Goal: Information Seeking & Learning: Learn about a topic

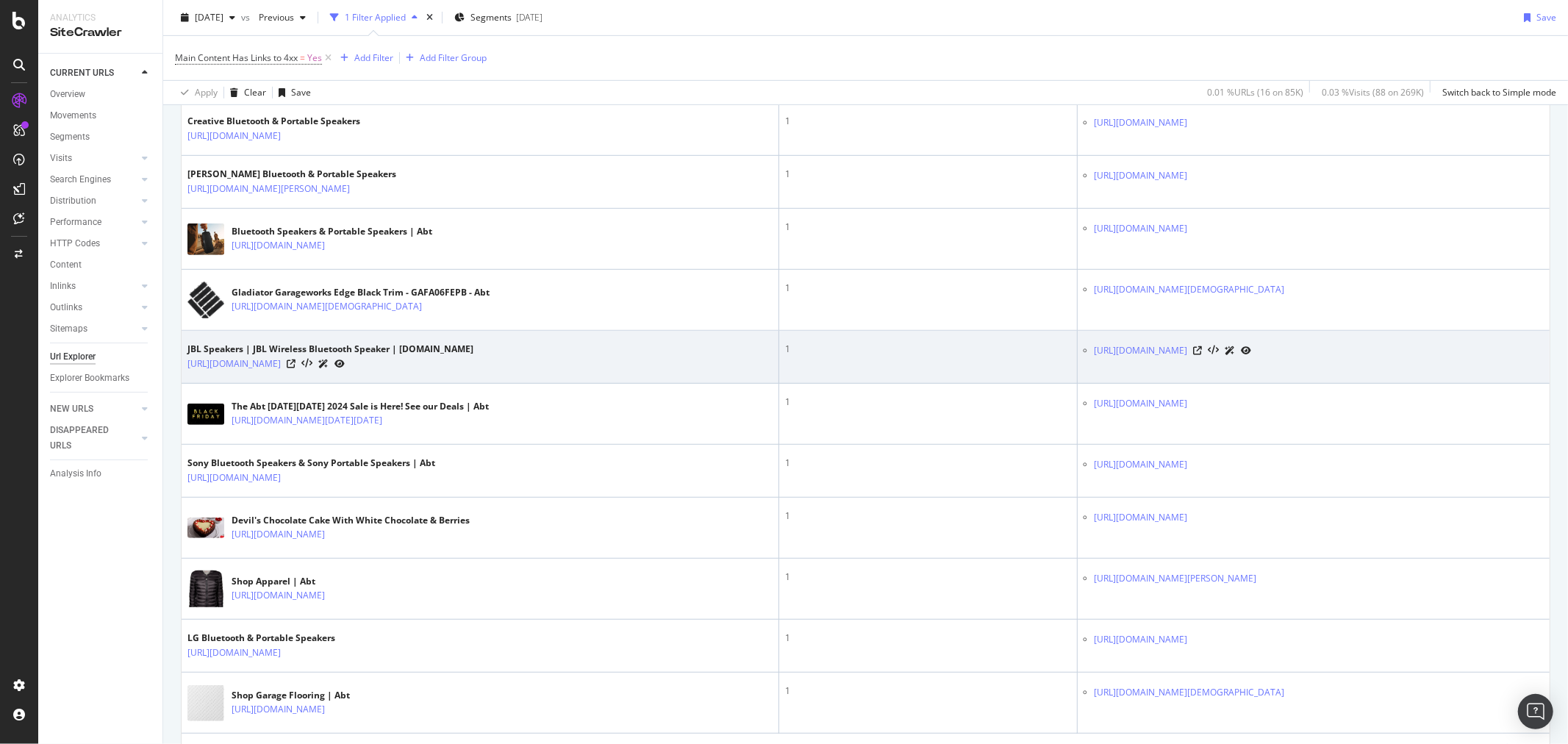
scroll to position [735, 0]
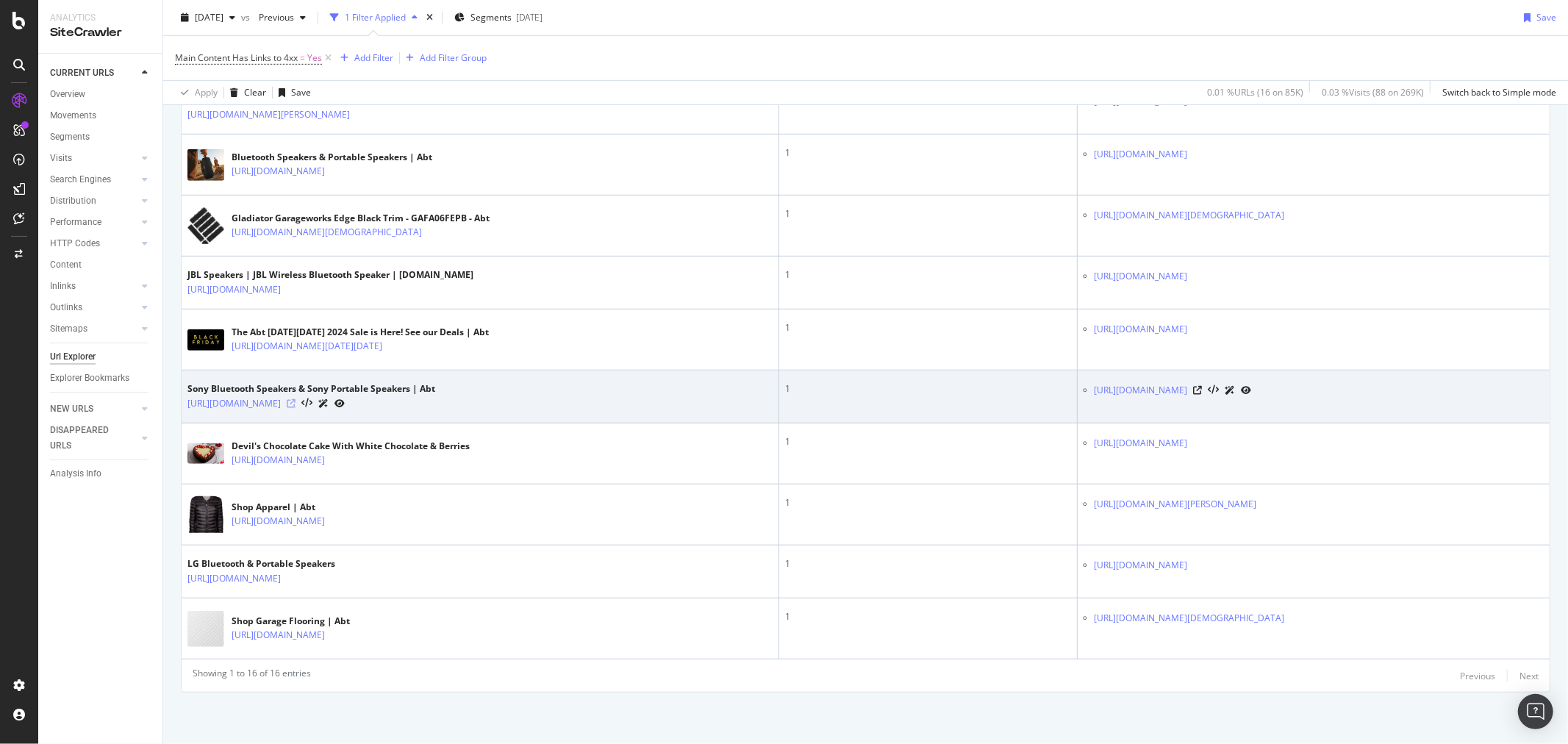
click at [296, 405] on icon at bounding box center [290, 403] width 9 height 9
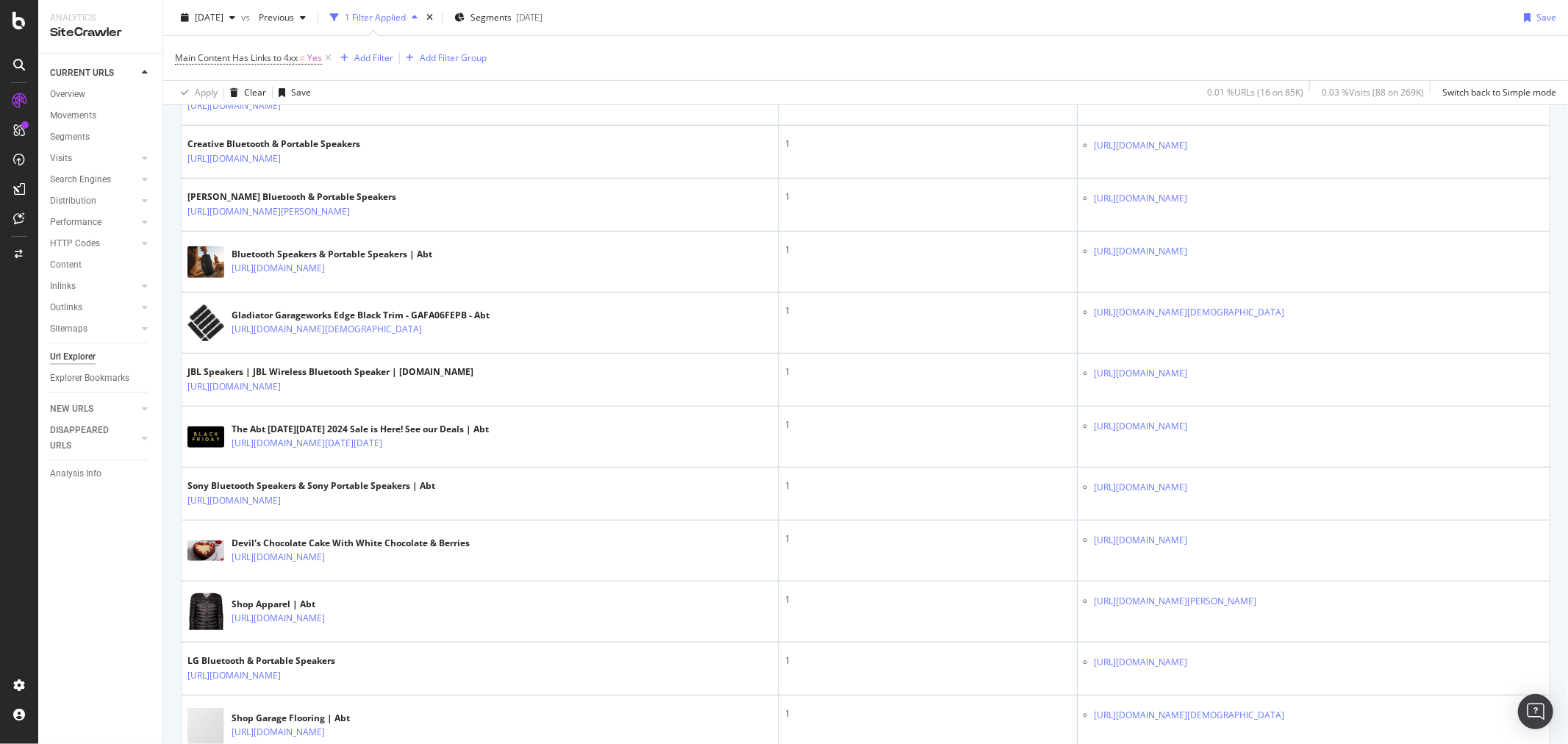
scroll to position [653, 0]
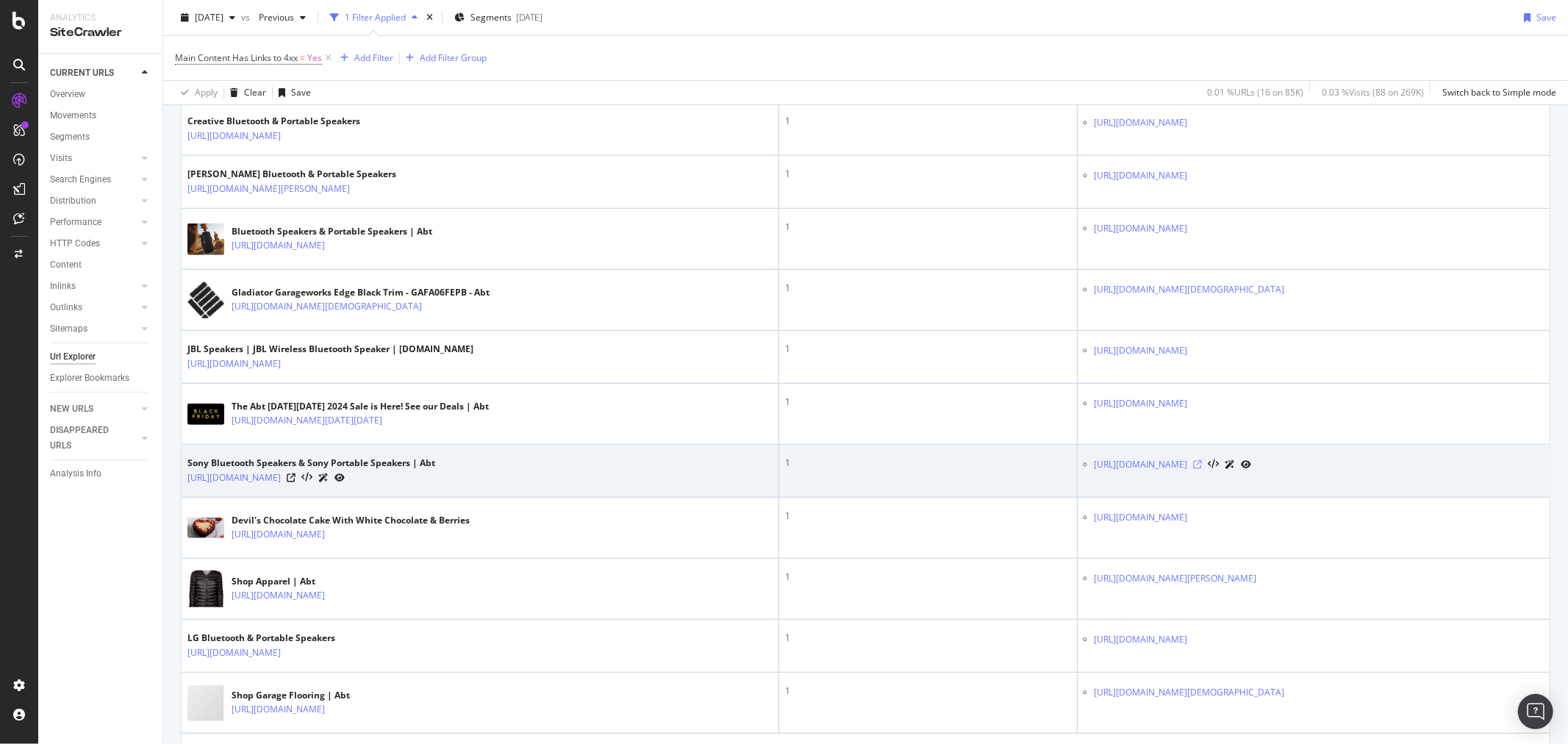
click at [1203, 469] on icon at bounding box center [1198, 464] width 9 height 9
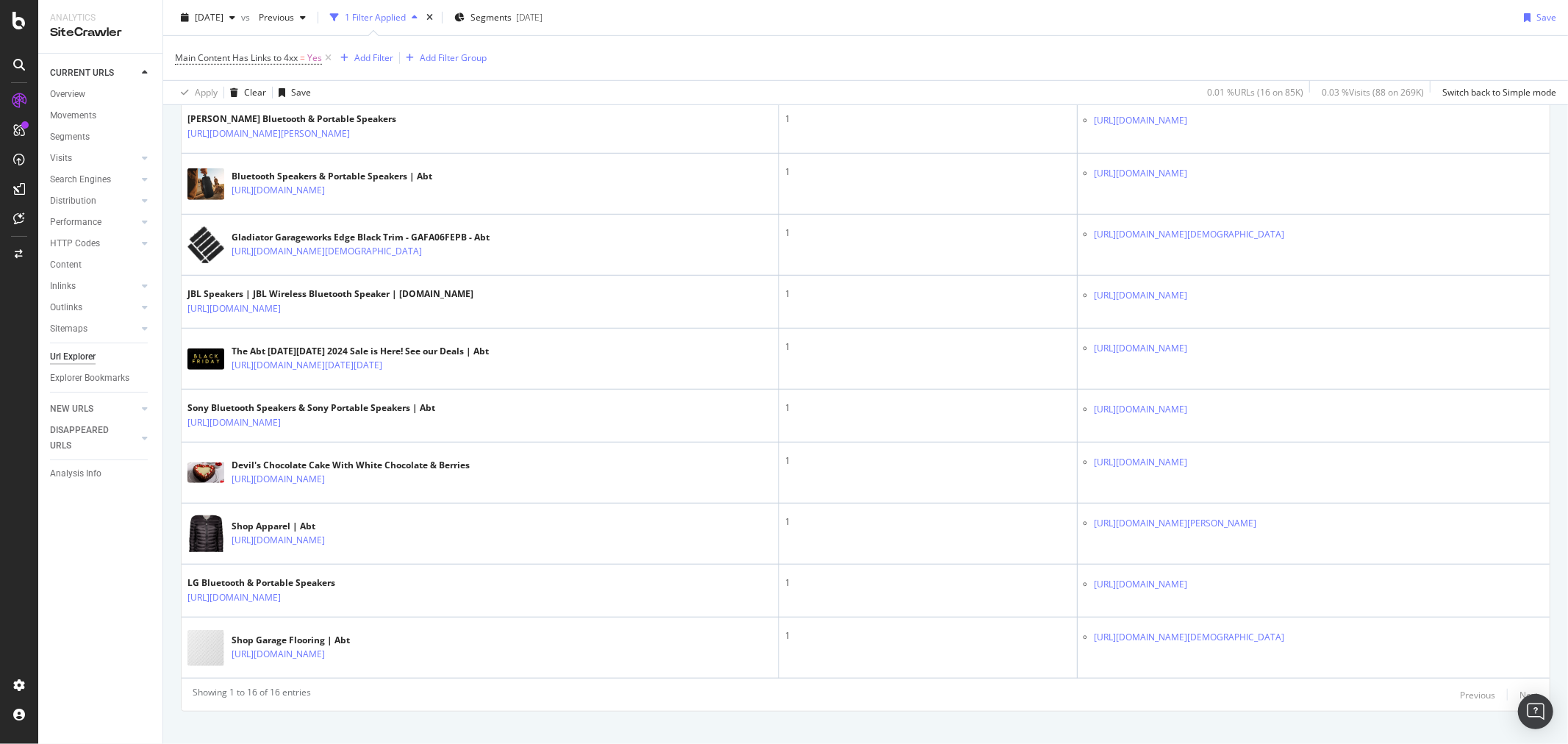
scroll to position [735, 0]
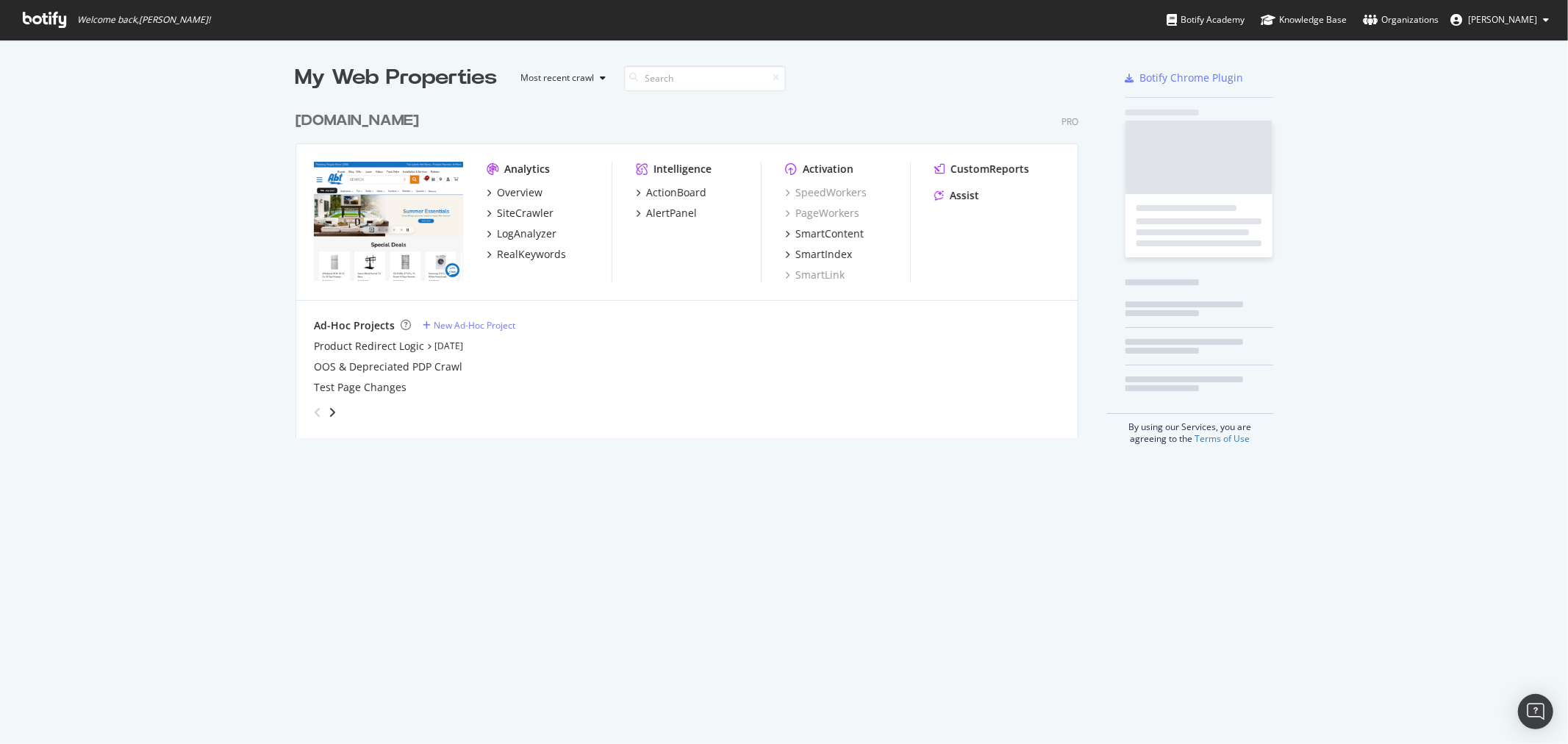
scroll to position [333, 782]
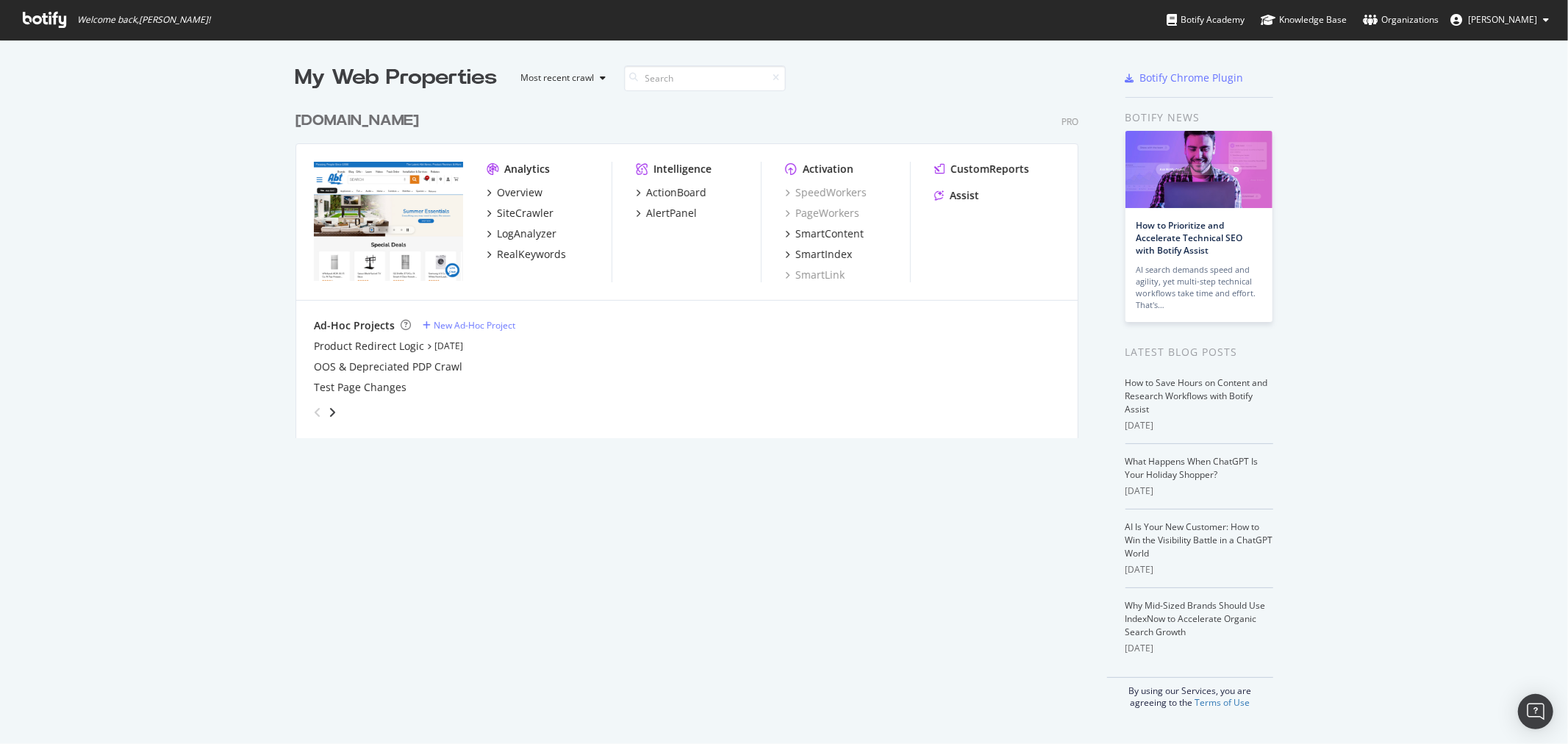
click at [335, 121] on div "[DOMAIN_NAME]" at bounding box center [357, 121] width 124 height 21
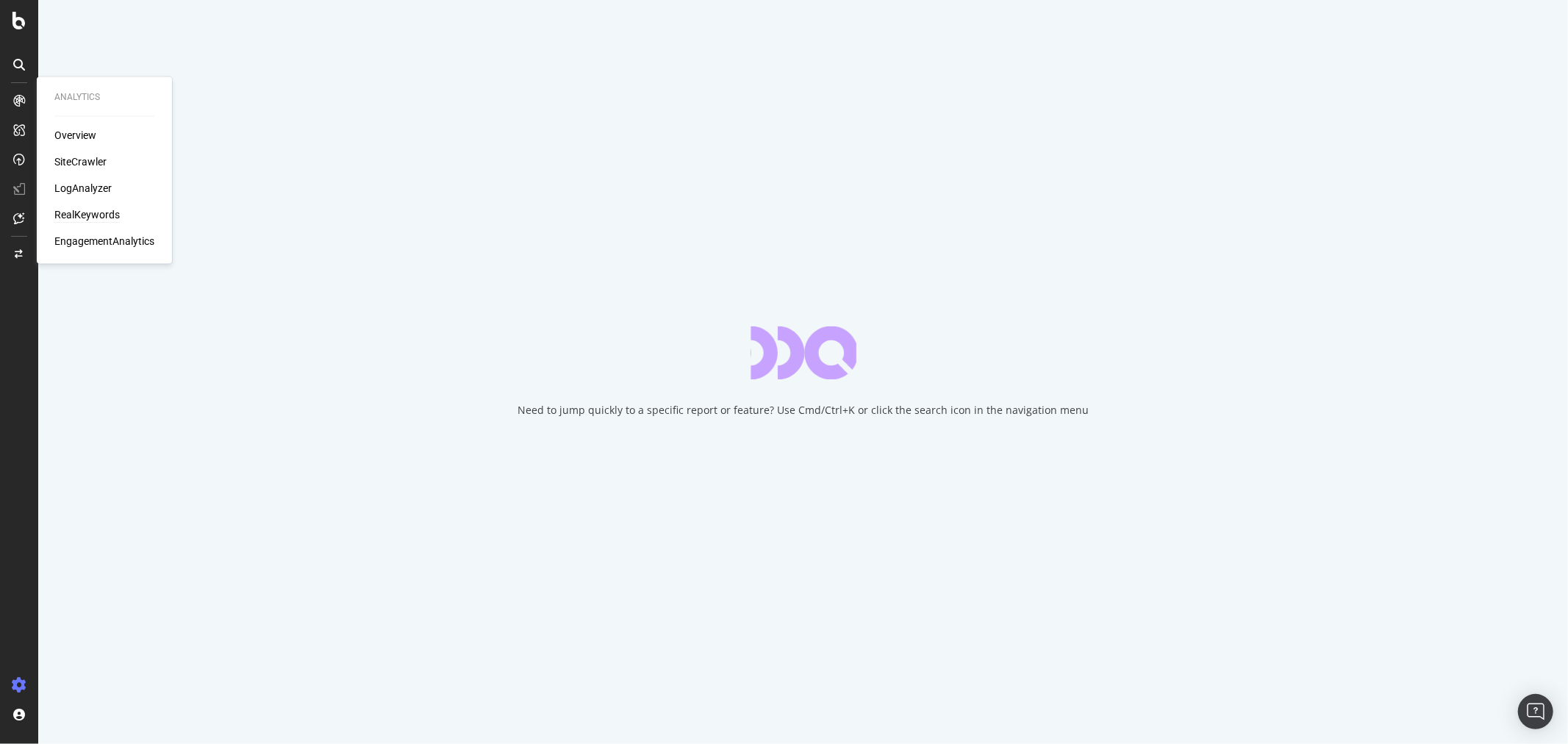
click at [77, 217] on div "RealKeywords" at bounding box center [87, 216] width 65 height 15
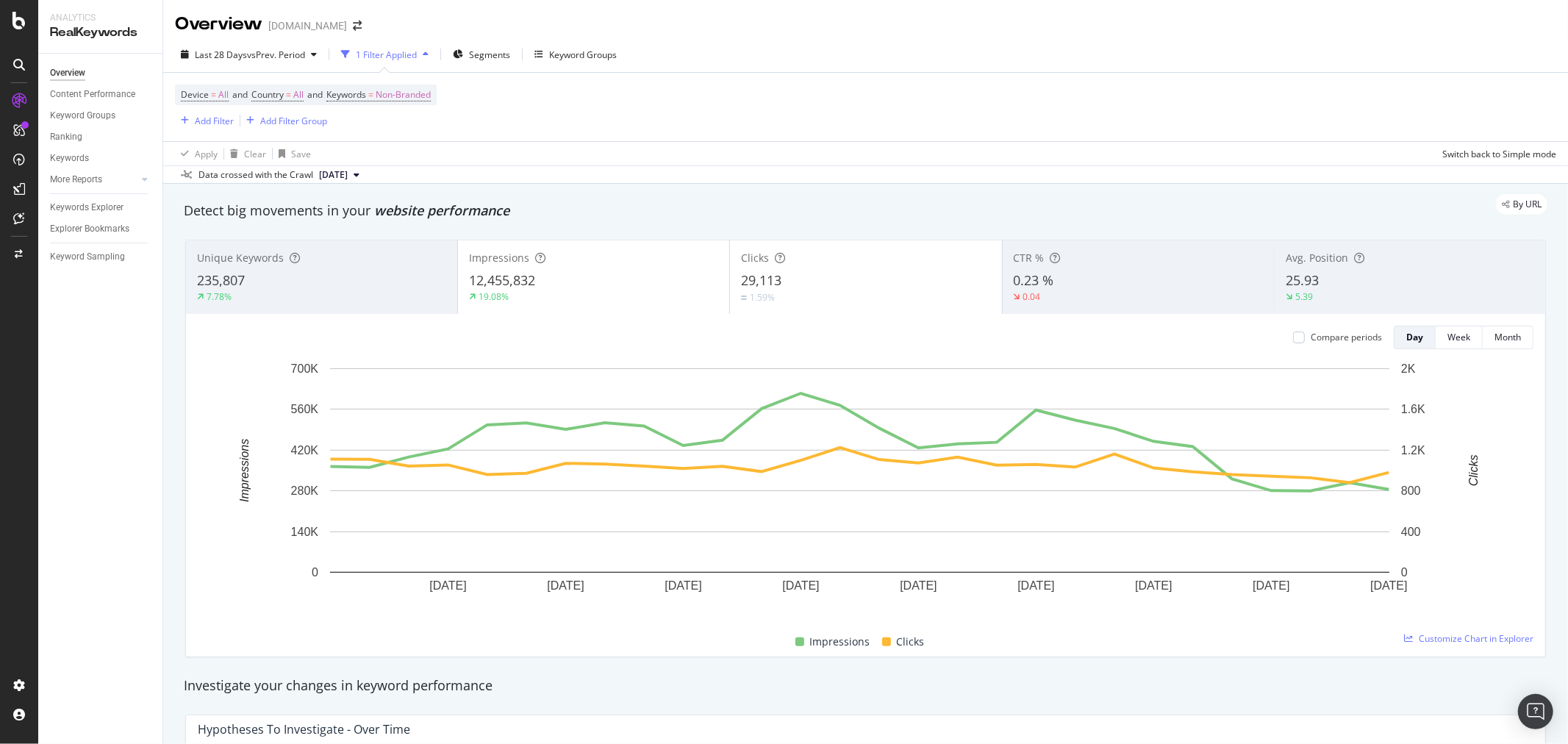
click at [632, 217] on div "Detect big movements in your website performance" at bounding box center [866, 211] width 1364 height 19
click at [80, 160] on div "Keywords" at bounding box center [69, 158] width 39 height 15
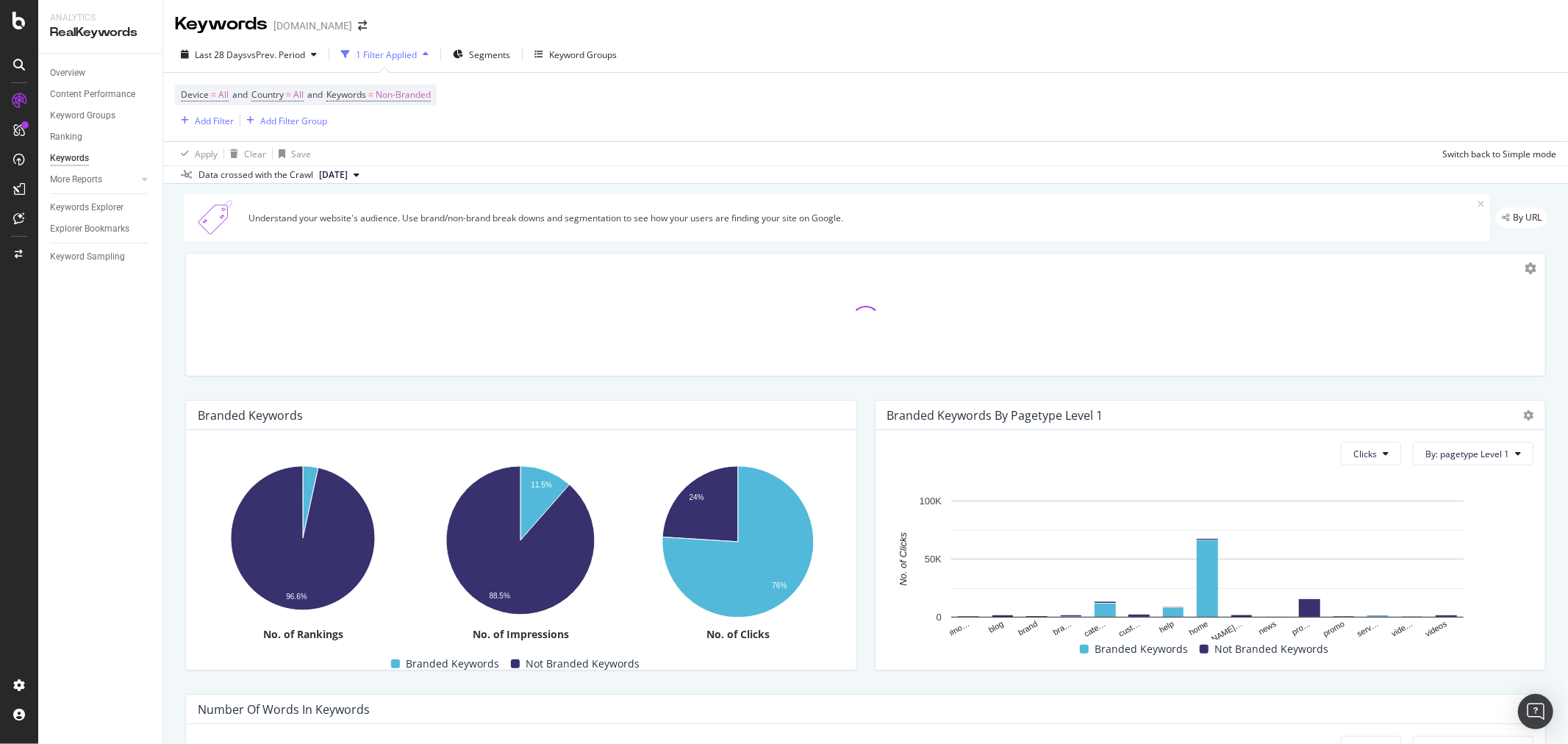
click at [1478, 202] on icon at bounding box center [1481, 204] width 7 height 9
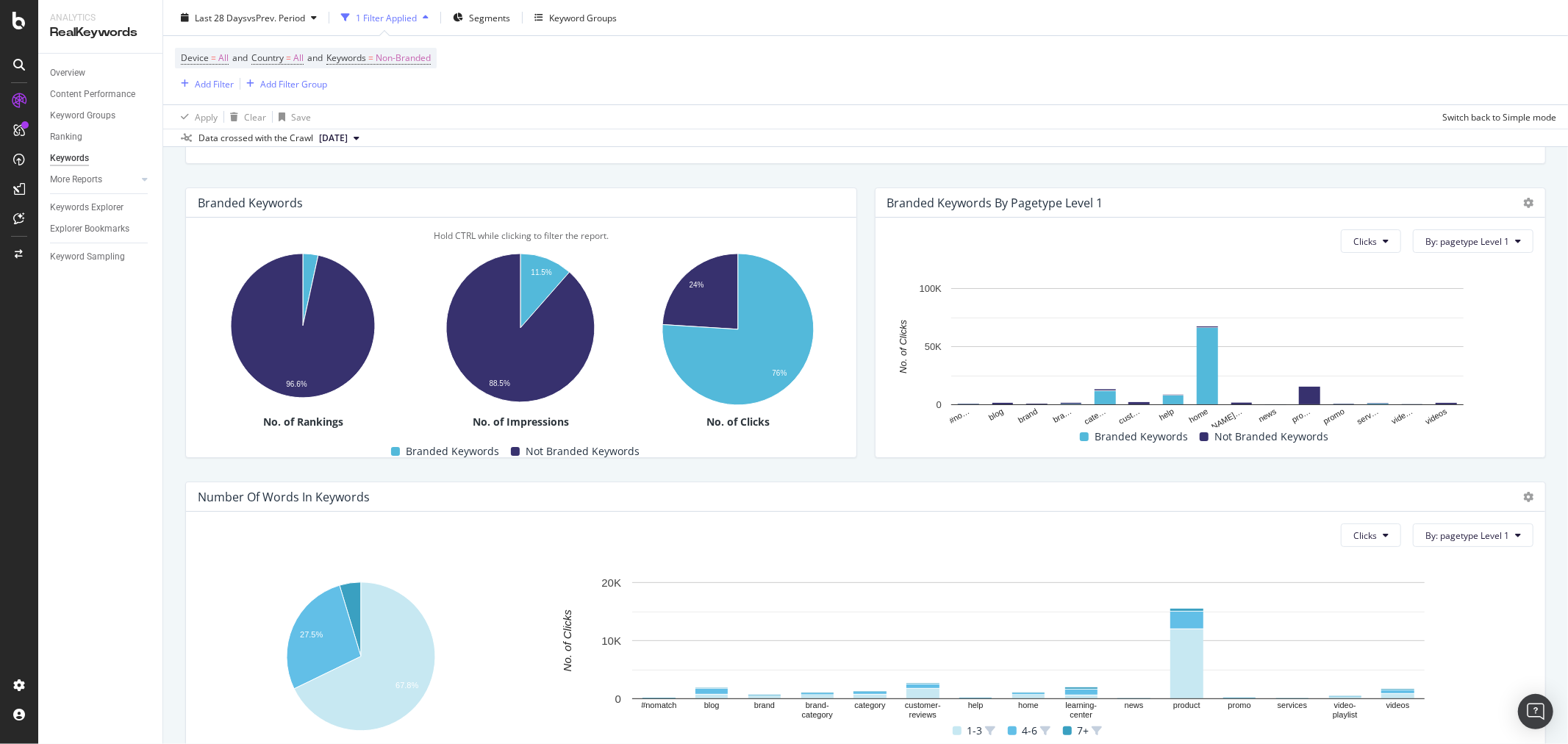
scroll to position [258, 0]
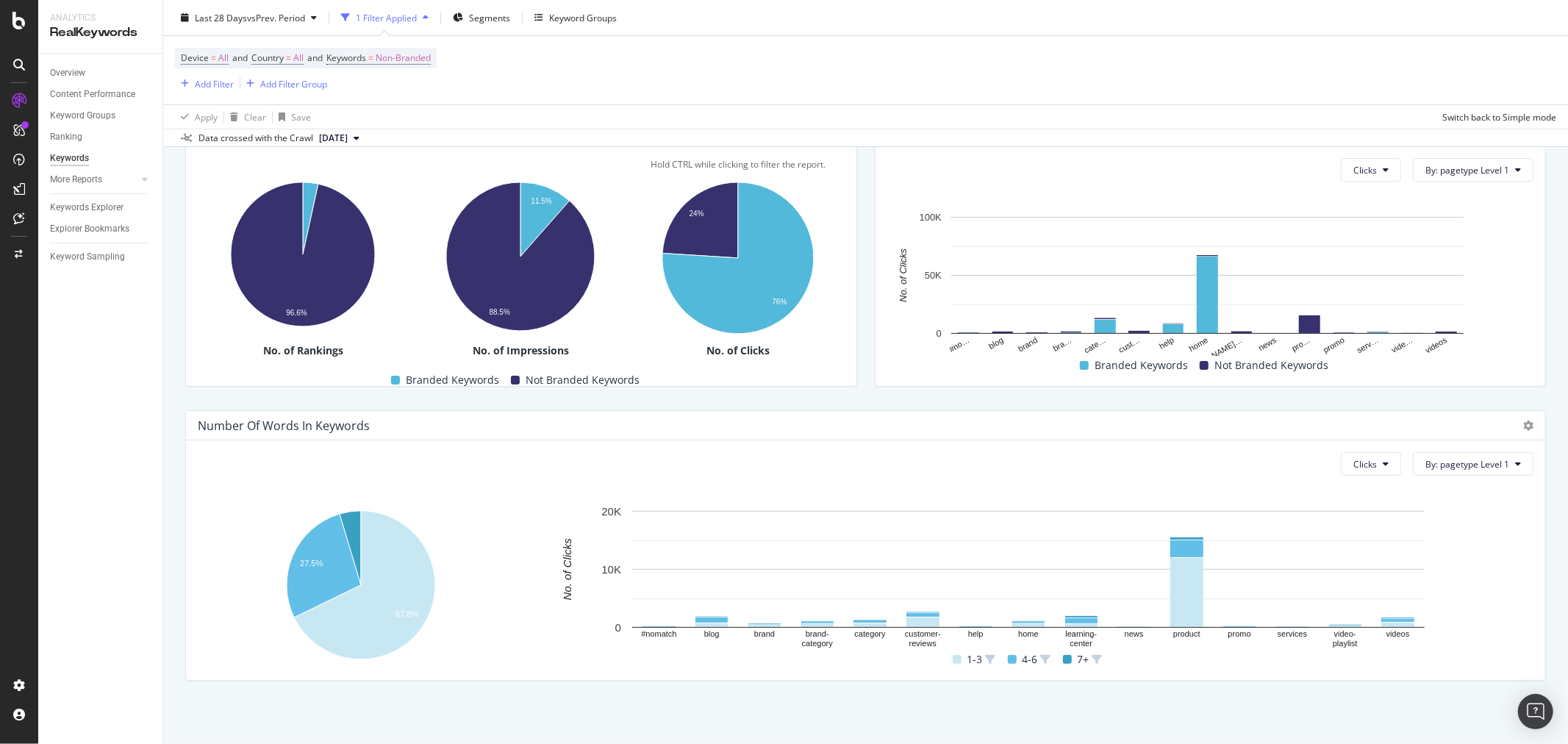
click at [677, 353] on div "No. of Clicks" at bounding box center [738, 351] width 212 height 15
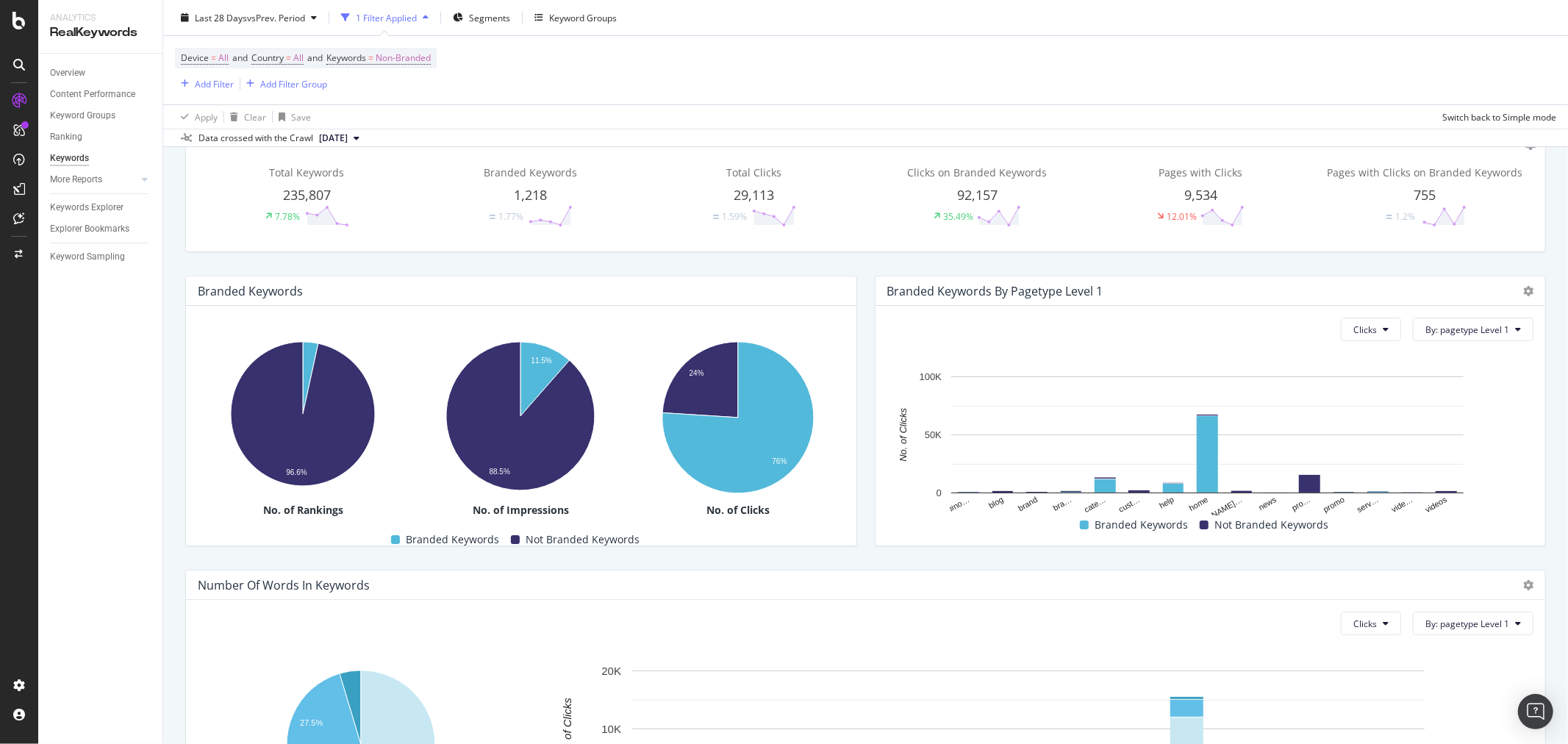
scroll to position [94, 0]
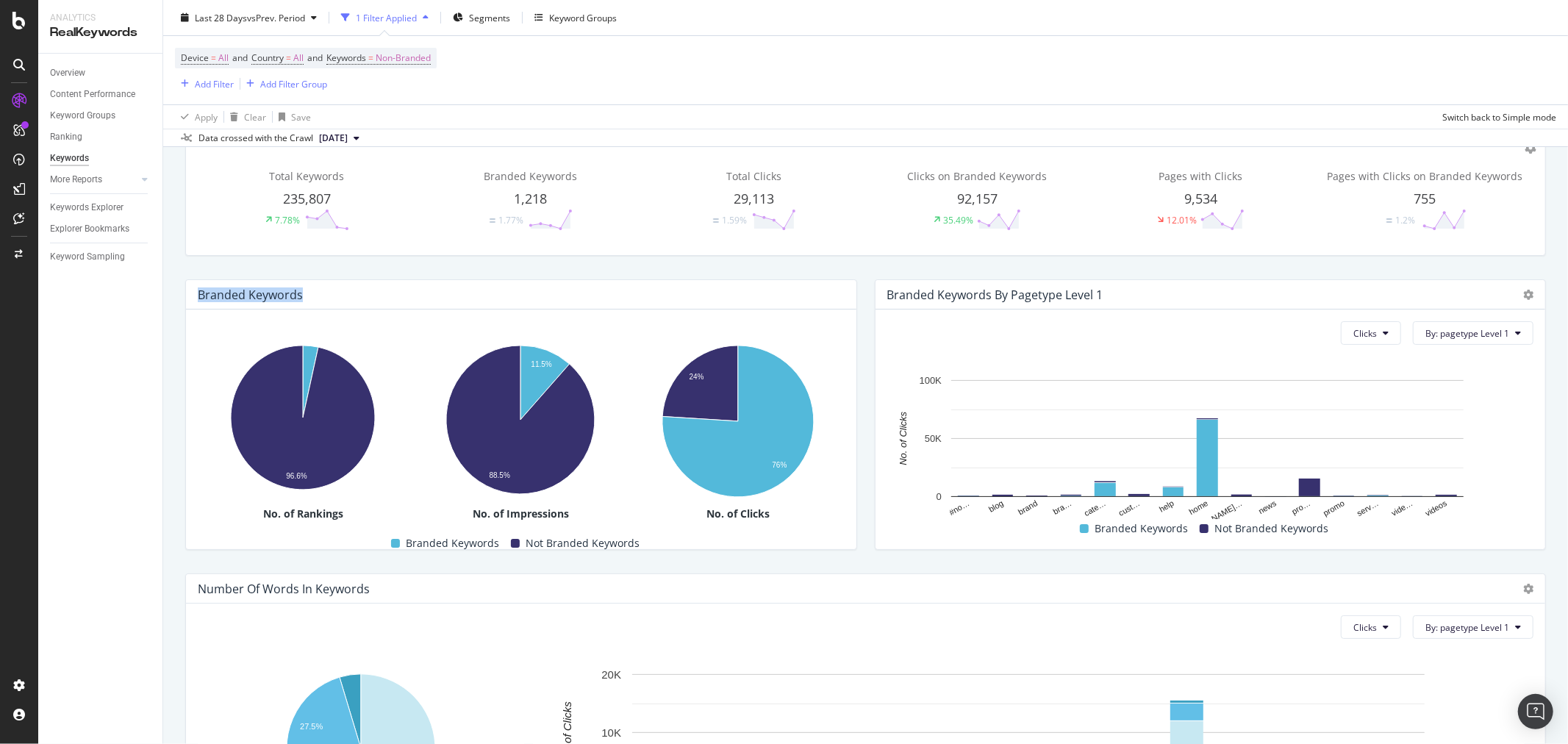
drag, startPoint x: 200, startPoint y: 290, endPoint x: 353, endPoint y: 295, distance: 153.1
click at [351, 296] on div "Branded Keywords" at bounding box center [517, 295] width 640 height 15
click at [359, 290] on div "Branded Keywords" at bounding box center [517, 295] width 640 height 15
click at [521, 285] on div "Branded Keywords" at bounding box center [521, 295] width 671 height 29
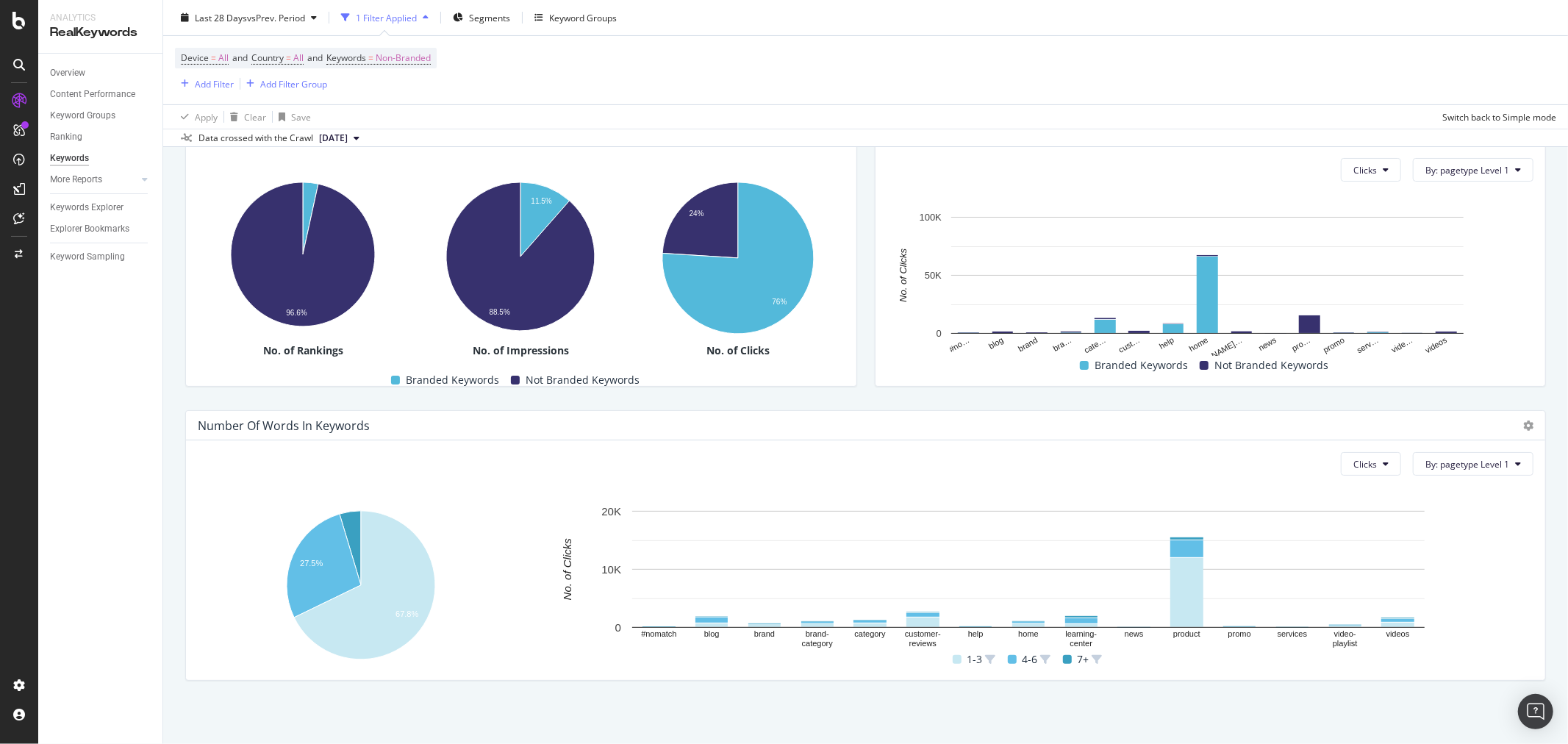
scroll to position [0, 0]
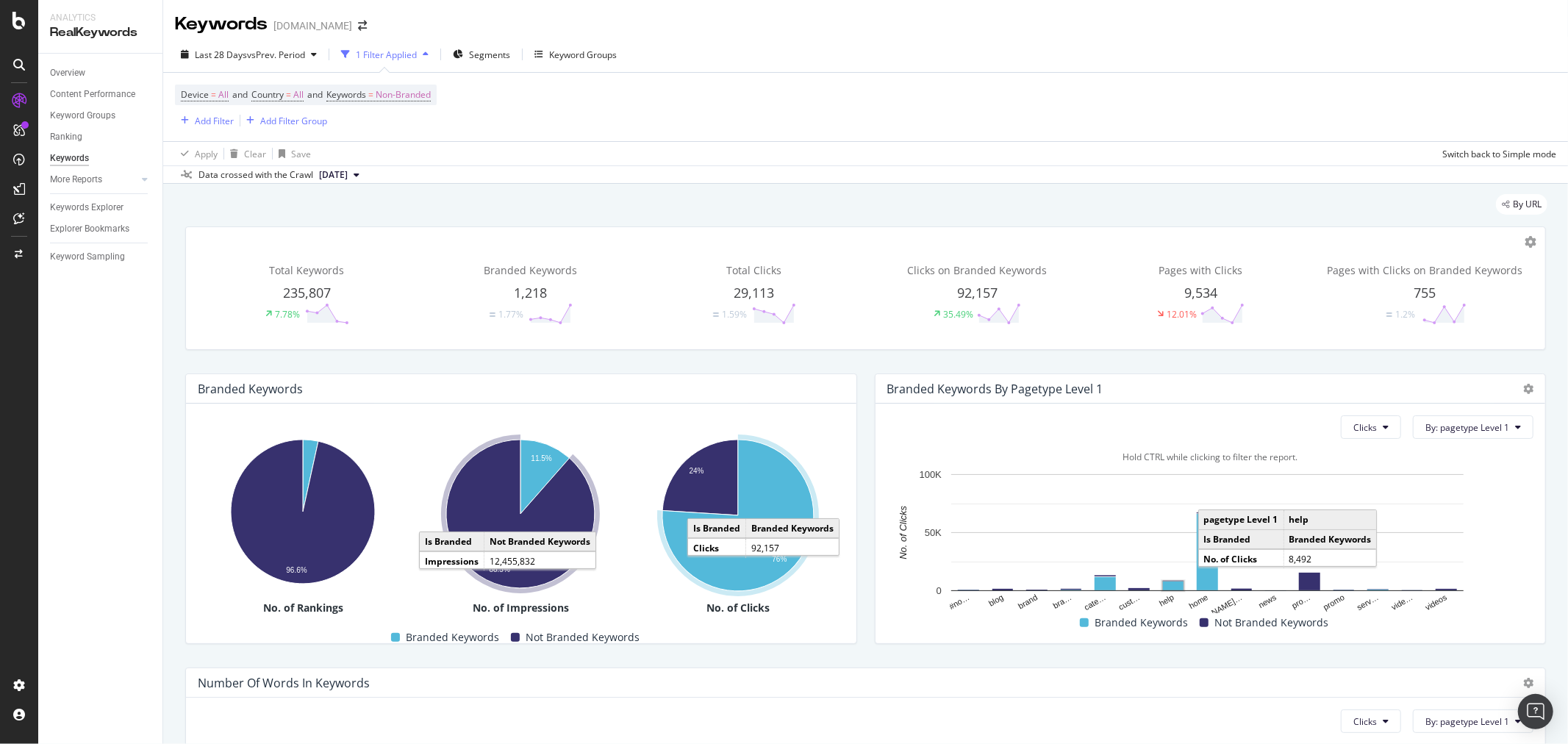
drag, startPoint x: 1157, startPoint y: 587, endPoint x: 1167, endPoint y: 587, distance: 10.0
click at [1167, 587] on rect "A chart." at bounding box center [1173, 586] width 21 height 9
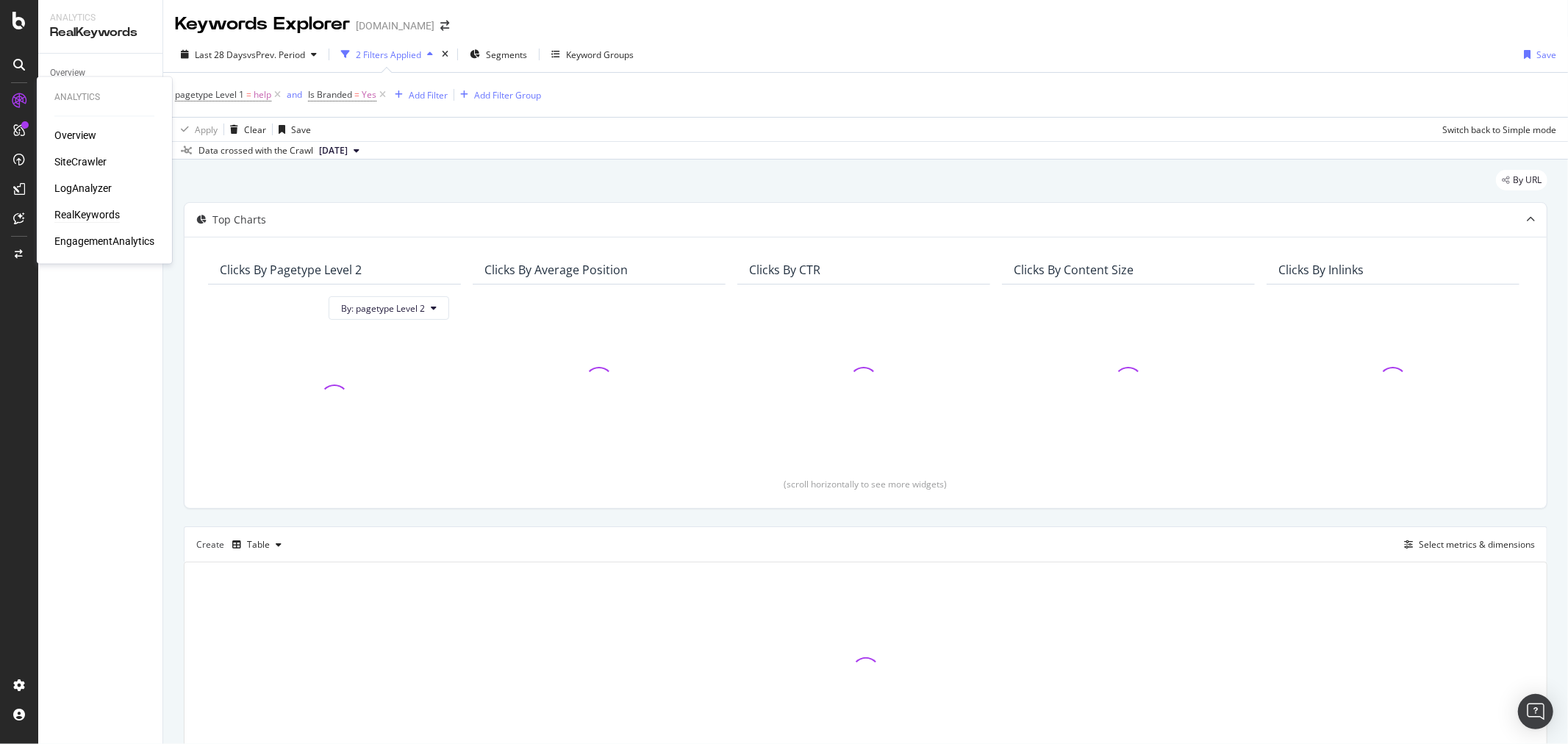
click at [111, 213] on div "RealKeywords" at bounding box center [87, 216] width 65 height 15
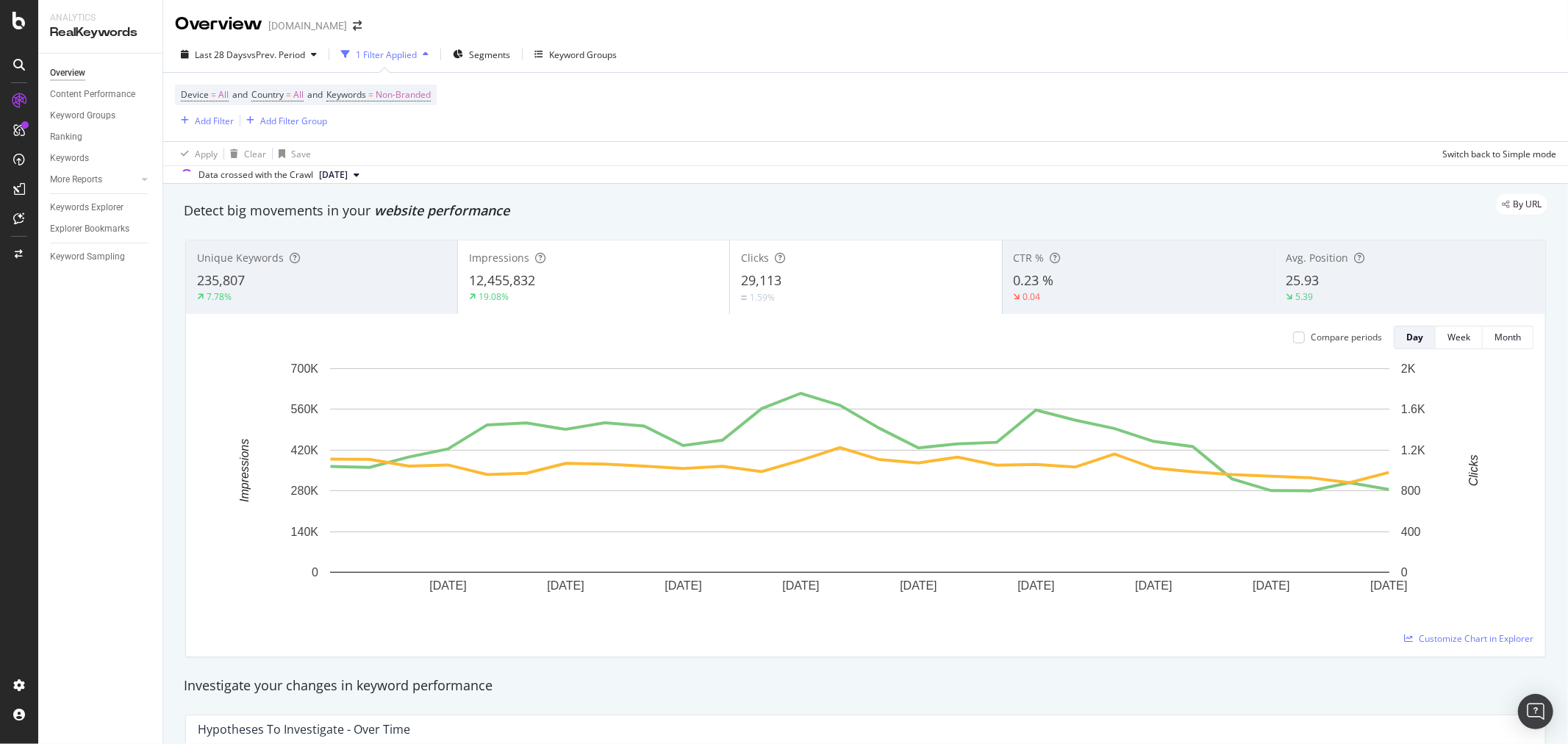
scroll to position [1224, 0]
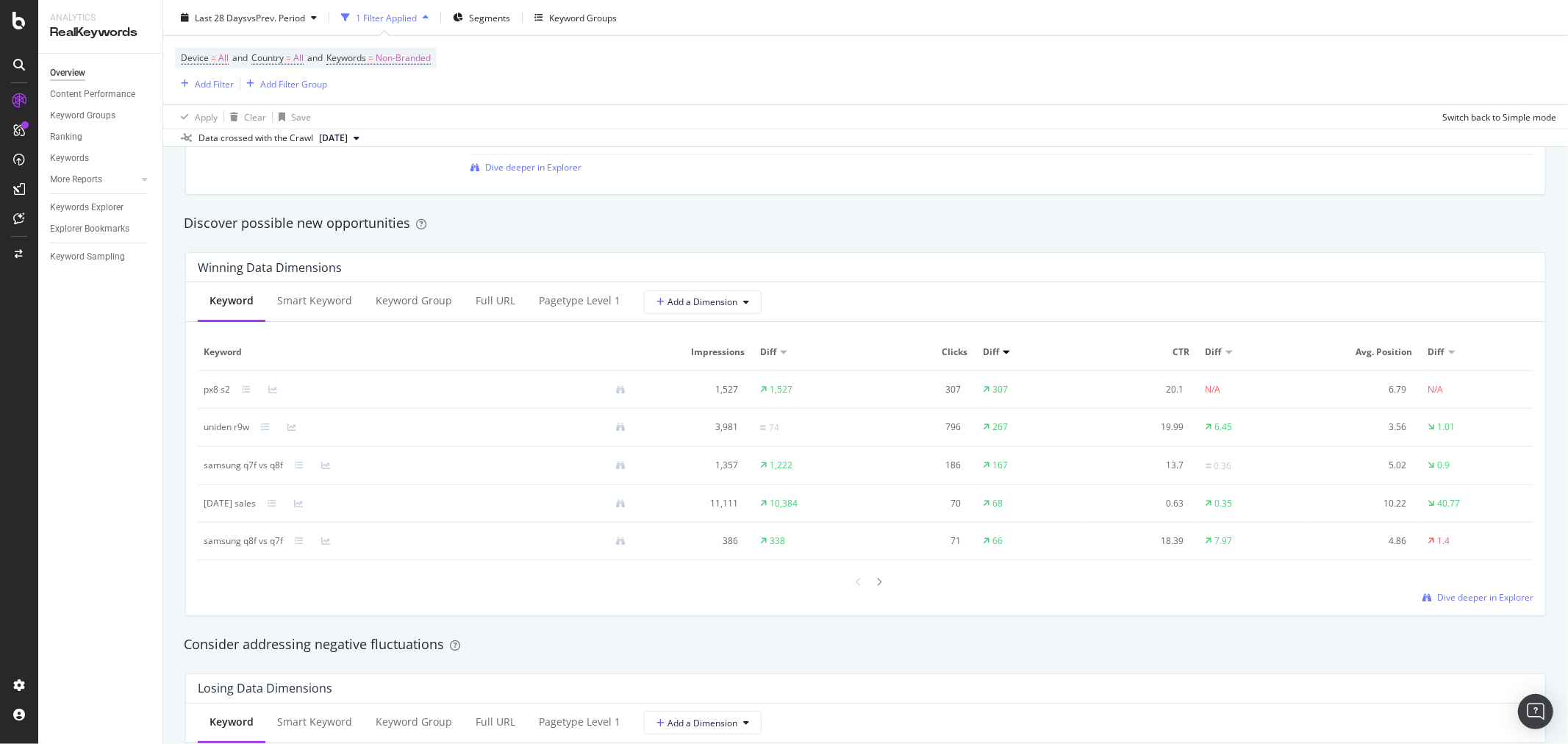
click at [222, 295] on div "Keyword" at bounding box center [231, 300] width 44 height 15
click at [854, 248] on div "Winning Data Dimensions Keyword Smart Keyword Keyword Group Full URL pagetype L…" at bounding box center [866, 434] width 1379 height 387
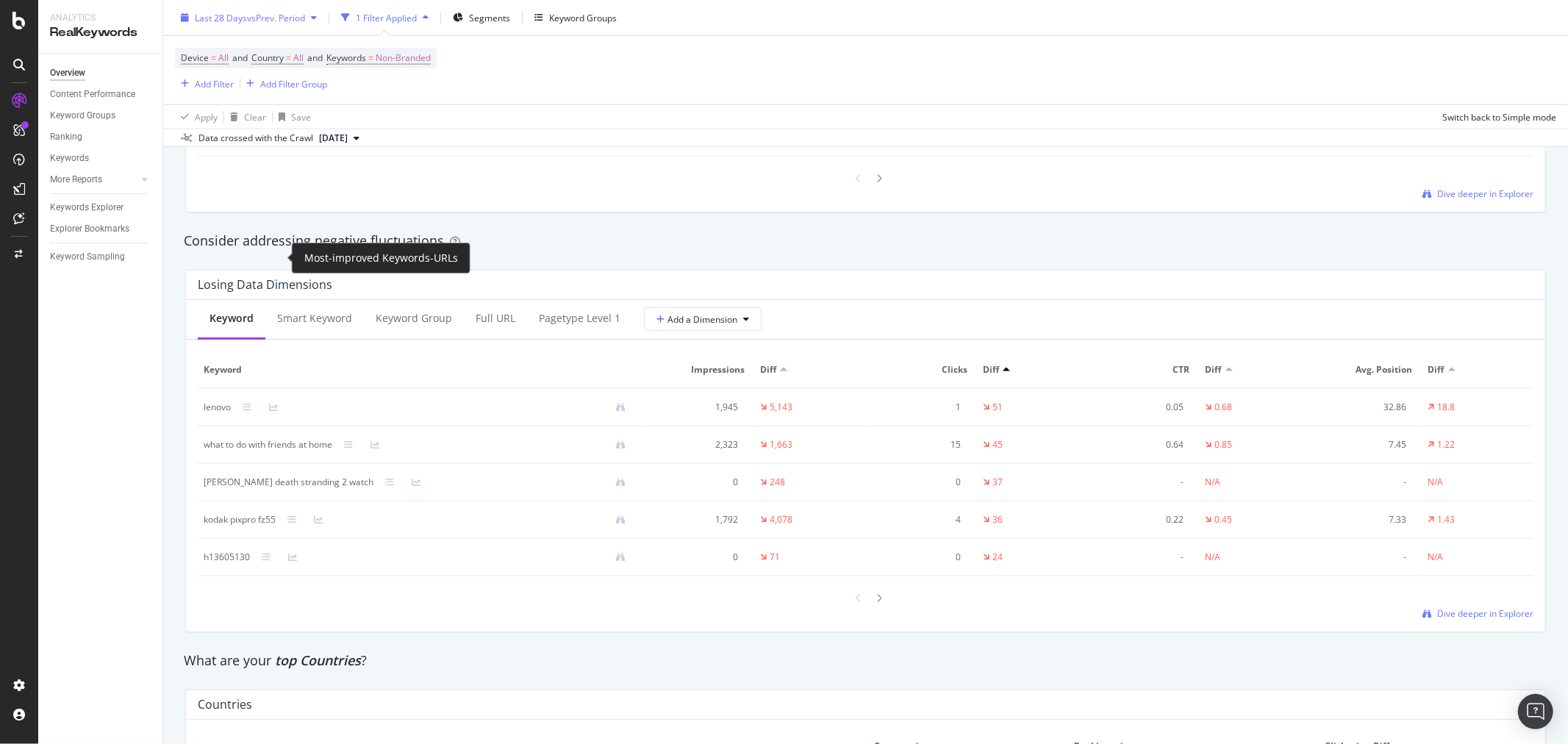
scroll to position [1470, 0]
